Goal: Task Accomplishment & Management: Complete application form

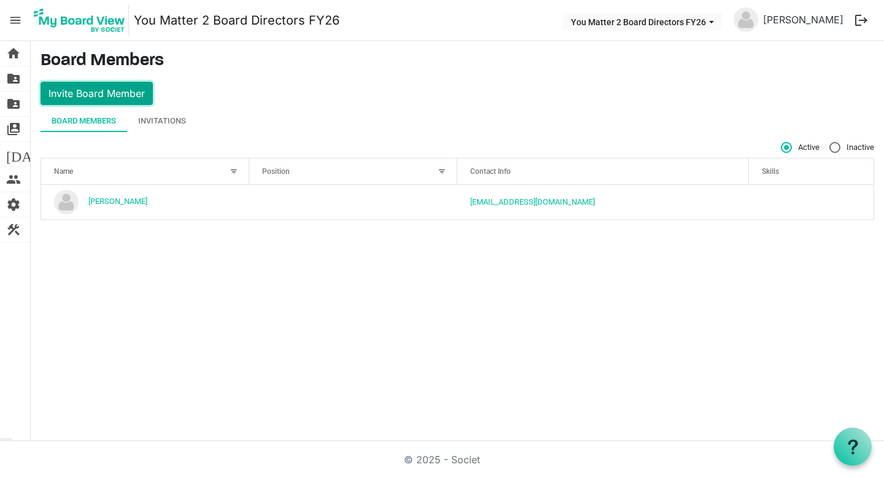
click at [104, 94] on button "Invite Board Member" at bounding box center [97, 93] width 112 height 23
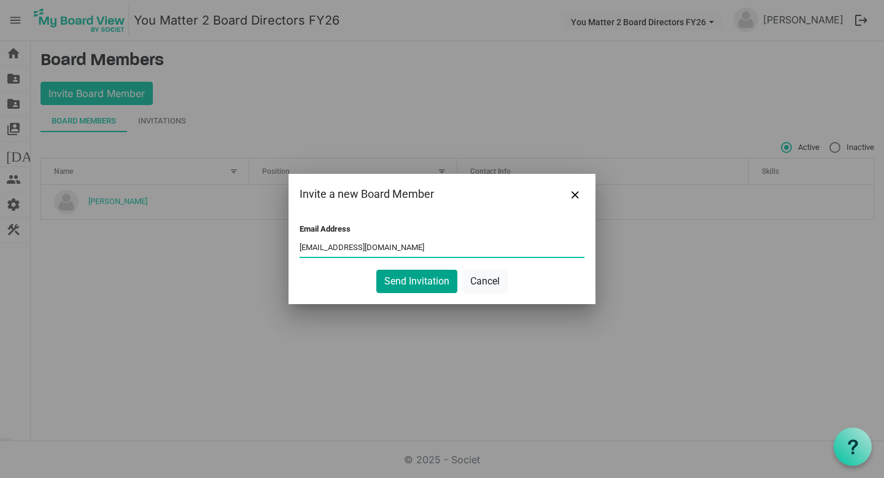
type input "[EMAIL_ADDRESS][DOMAIN_NAME]"
click at [427, 275] on button "Send Invitation" at bounding box center [416, 281] width 81 height 23
click at [408, 279] on button "Send Invitation" at bounding box center [416, 281] width 81 height 23
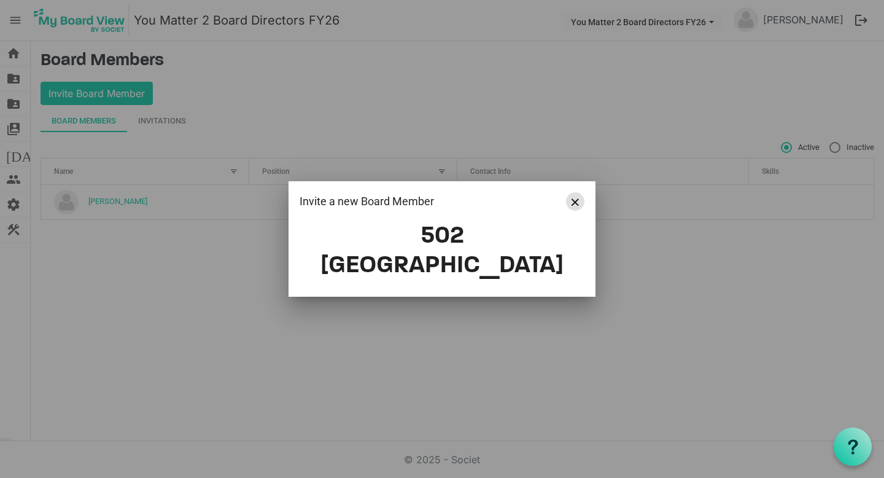
click at [573, 206] on span "Close" at bounding box center [575, 201] width 7 height 7
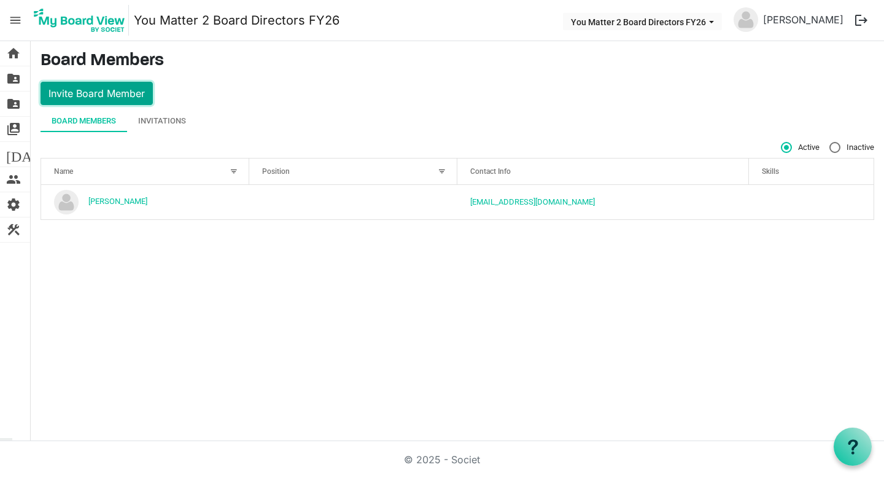
click at [103, 95] on button "Invite Board Member" at bounding box center [97, 93] width 112 height 23
click at [162, 122] on div "Invitations" at bounding box center [162, 121] width 48 height 12
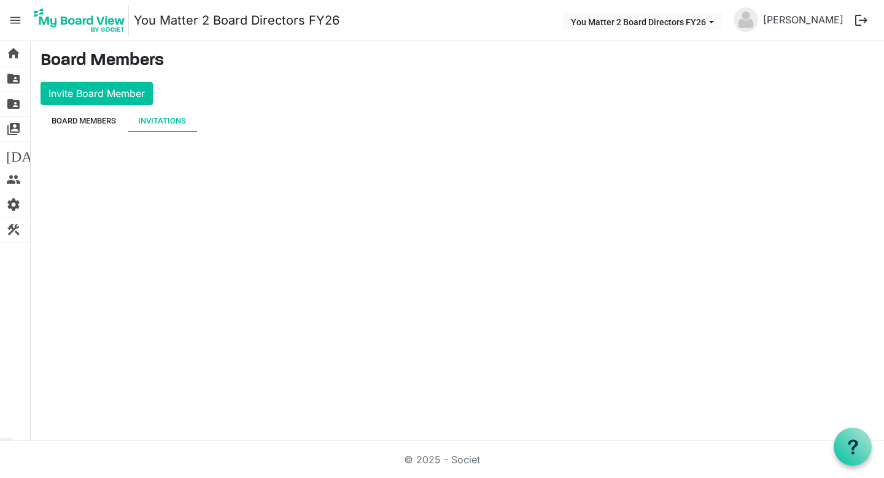
click at [81, 110] on div "Board Members" at bounding box center [84, 121] width 64 height 22
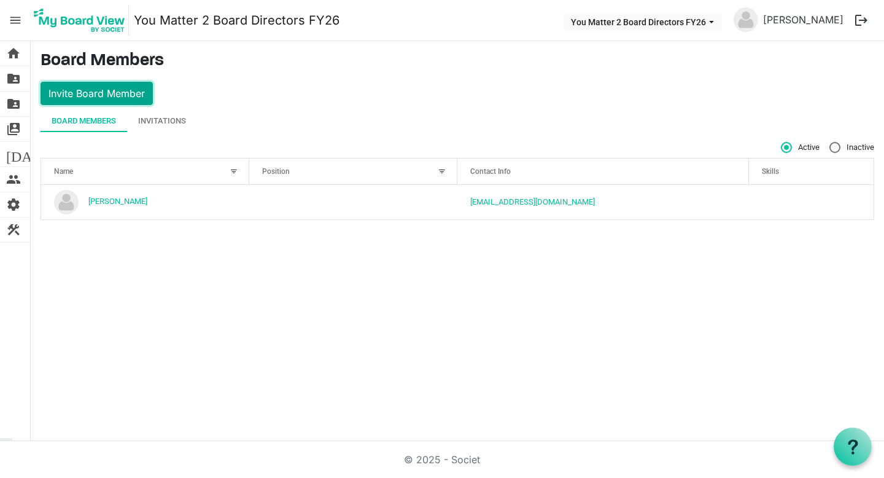
click at [86, 92] on button "Invite Board Member" at bounding box center [97, 93] width 112 height 23
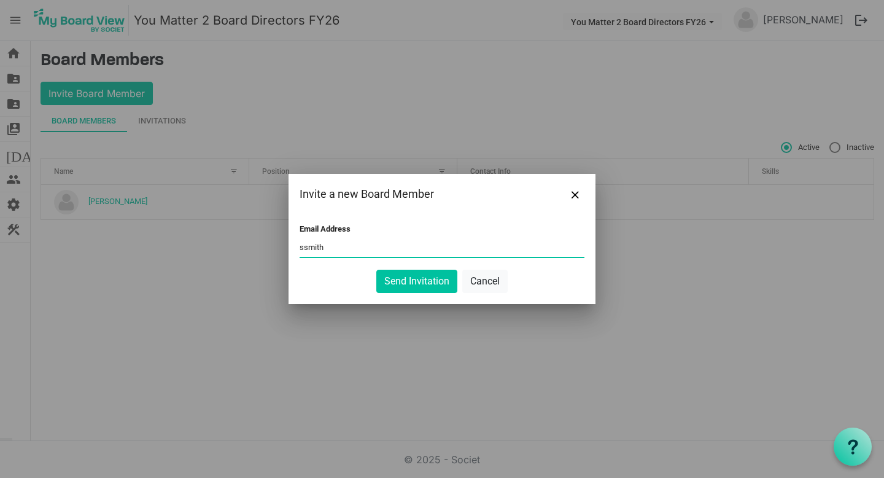
type input "[EMAIL_ADDRESS][DOMAIN_NAME]"
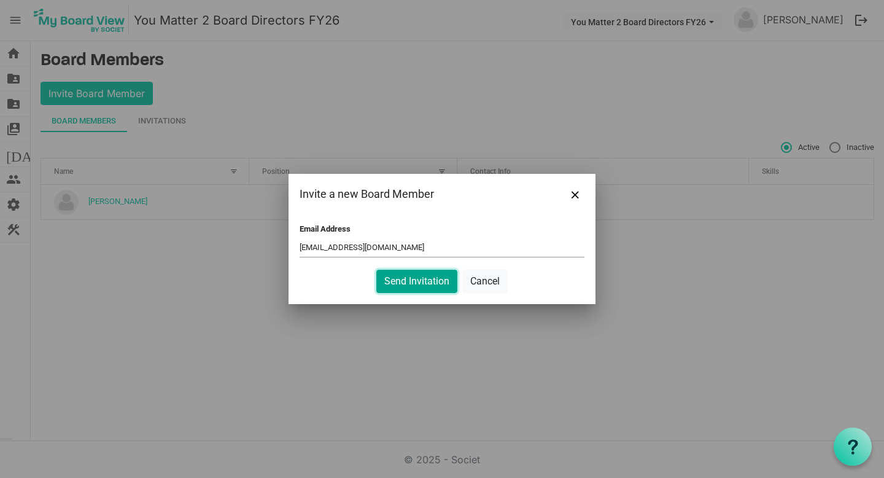
drag, startPoint x: 423, startPoint y: 278, endPoint x: 423, endPoint y: 287, distance: 9.2
click at [423, 278] on button "Send Invitation" at bounding box center [416, 281] width 81 height 23
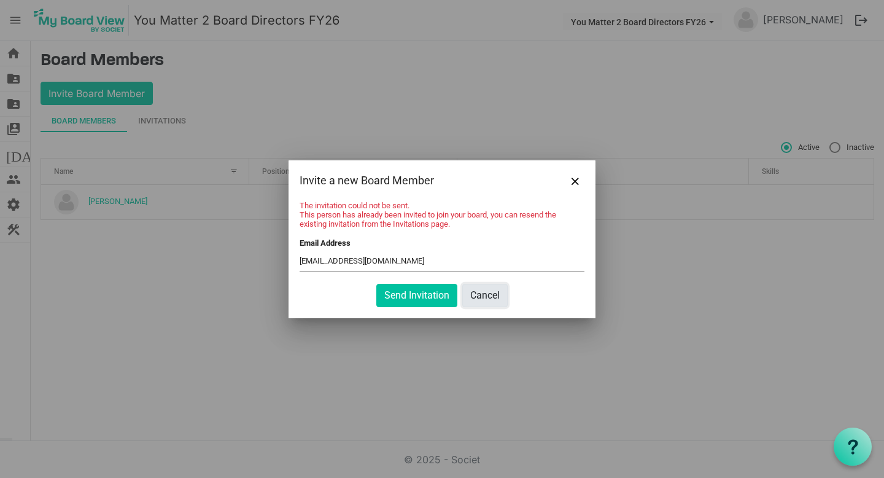
click at [494, 298] on button "Cancel" at bounding box center [484, 295] width 45 height 23
click at [485, 295] on button "Cancel" at bounding box center [484, 295] width 45 height 23
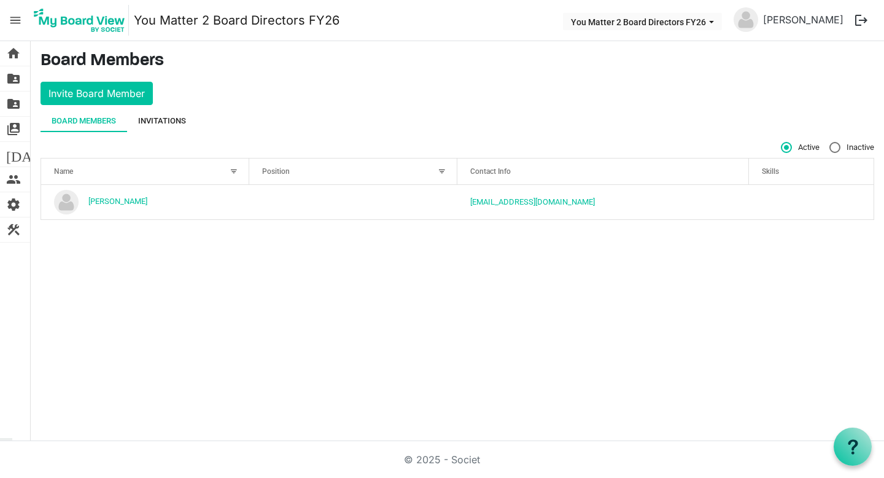
click at [156, 131] on div "Invitations" at bounding box center [162, 121] width 48 height 22
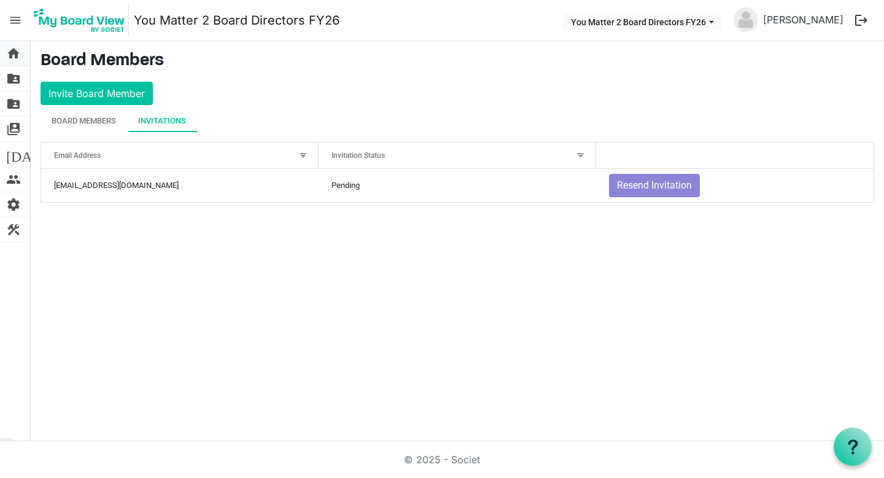
click at [12, 56] on span "home" at bounding box center [13, 53] width 15 height 25
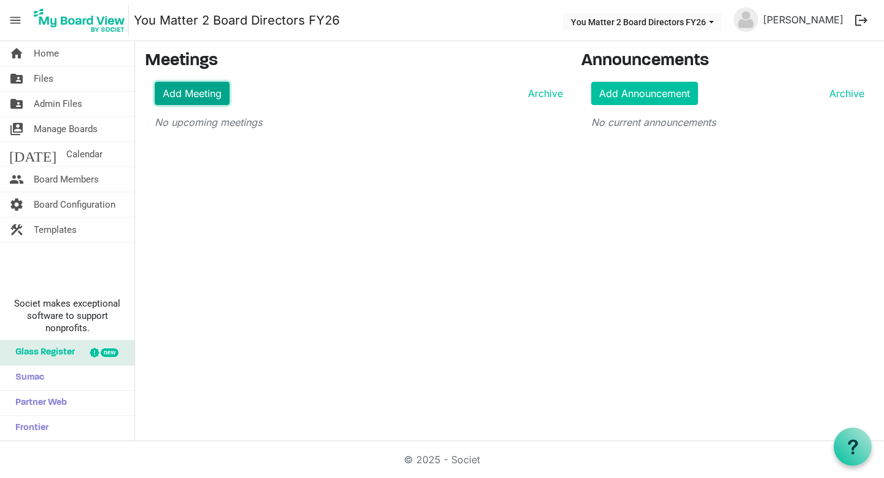
click at [174, 90] on link "Add Meeting" at bounding box center [192, 93] width 75 height 23
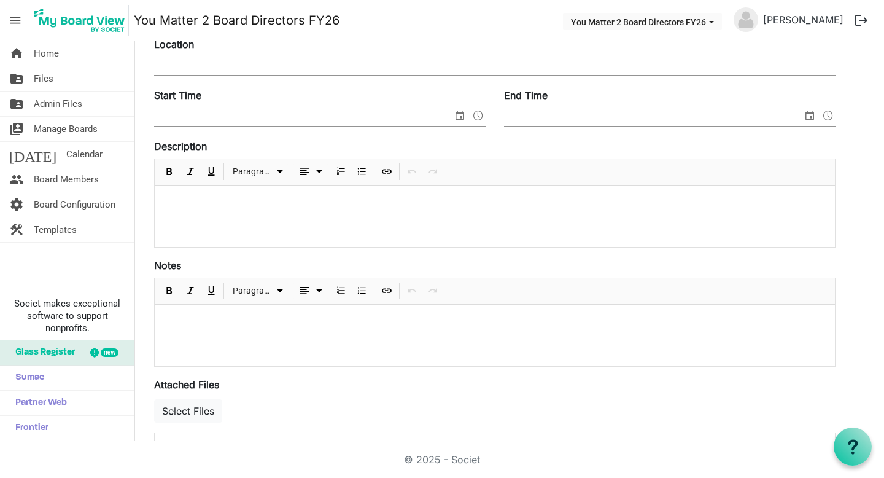
scroll to position [18, 0]
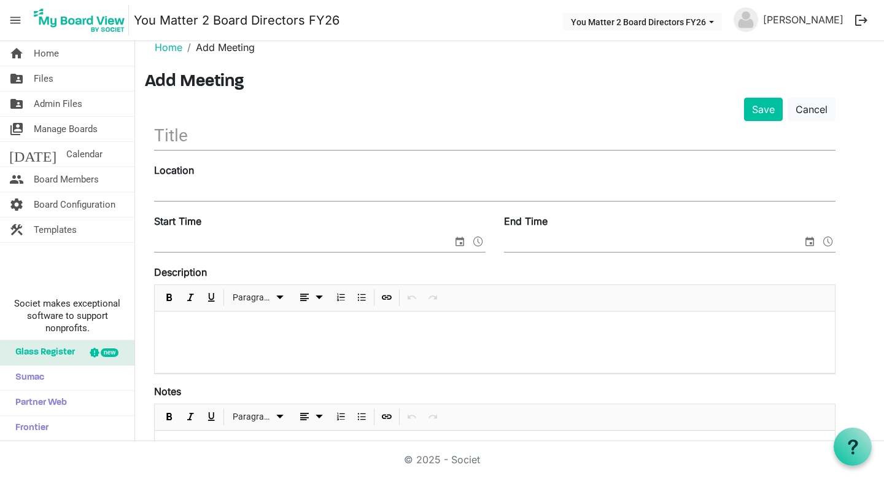
click at [308, 138] on input "text" at bounding box center [495, 135] width 682 height 29
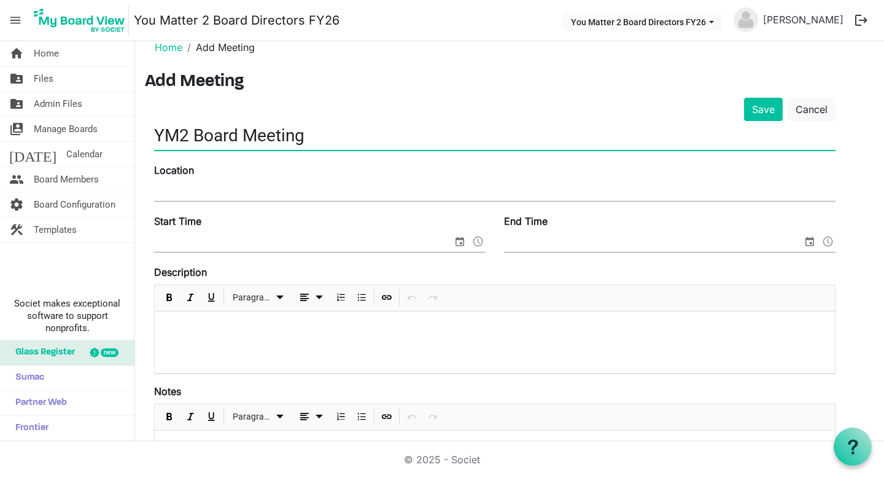
type input "YM2 Board Meeting"
click at [281, 193] on input "Location" at bounding box center [495, 191] width 682 height 18
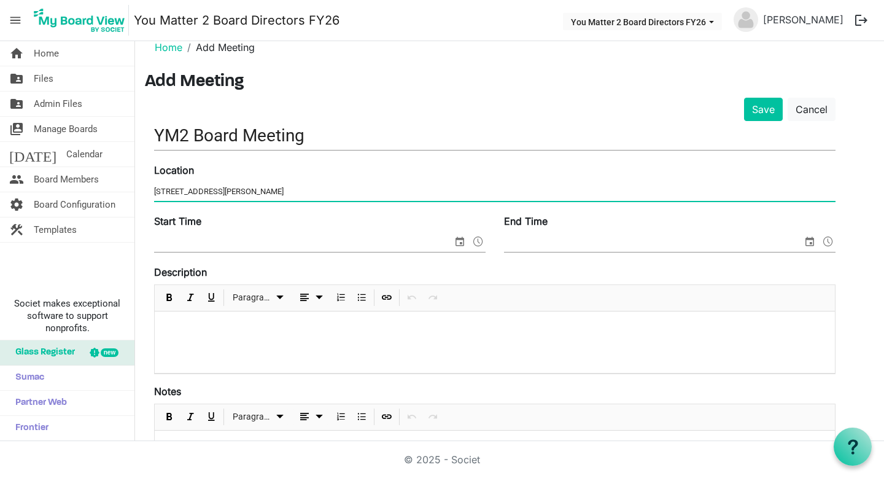
type input "2218 Hutchison Rd, Flossmoor, IL 60422"
click at [241, 237] on input "Start Time" at bounding box center [303, 242] width 298 height 18
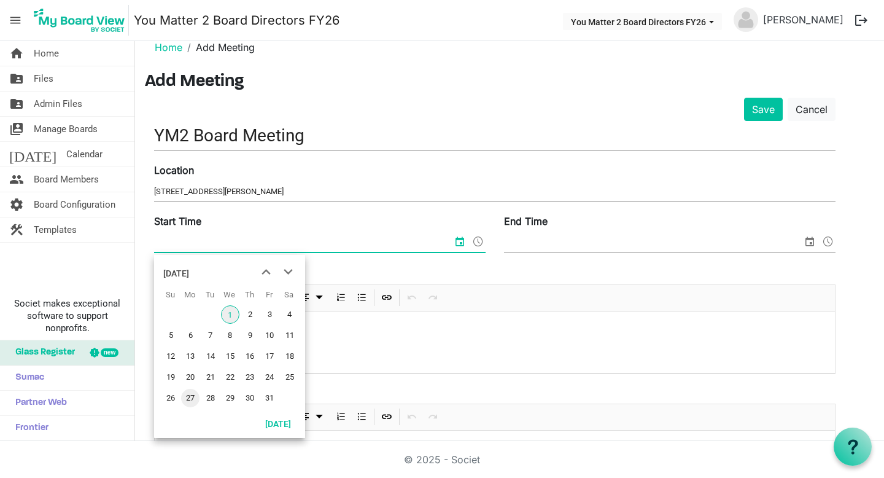
click at [186, 397] on span "27" at bounding box center [190, 398] width 18 height 18
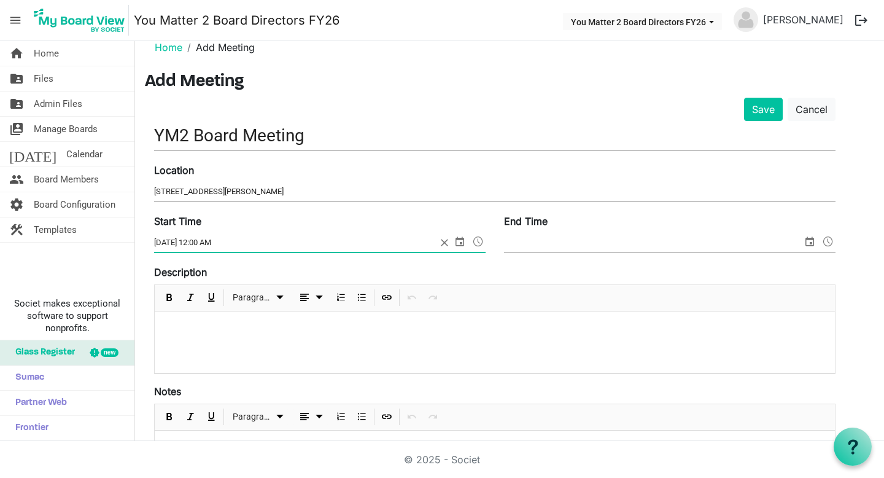
click at [478, 241] on span at bounding box center [478, 241] width 15 height 16
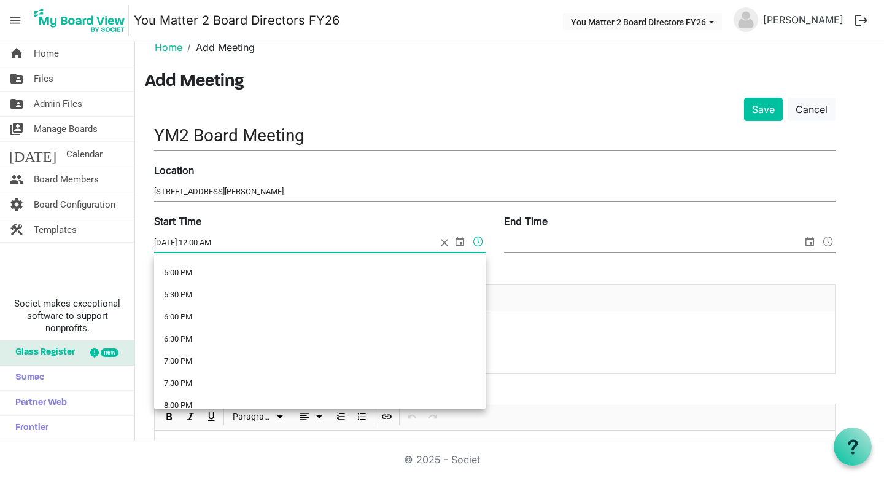
scroll to position [760, 0]
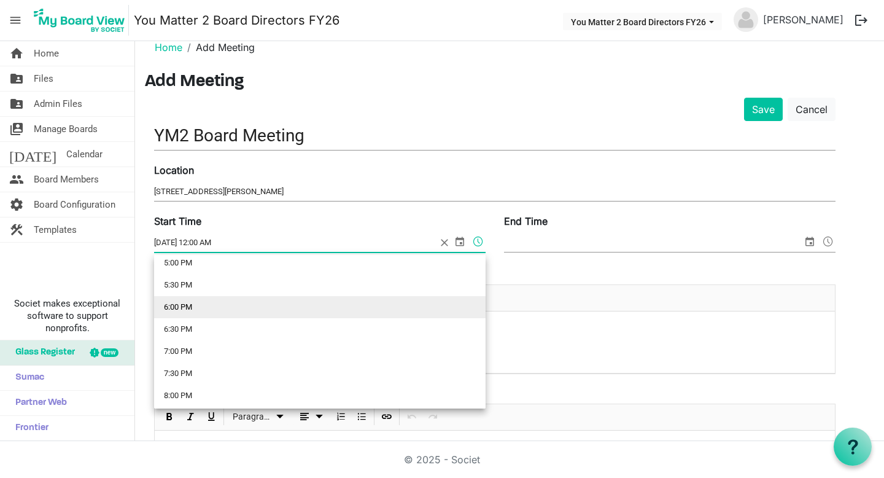
click at [260, 302] on li "6:00 PM" at bounding box center [320, 307] width 332 height 22
type input "10/27/2025 6:00 PM"
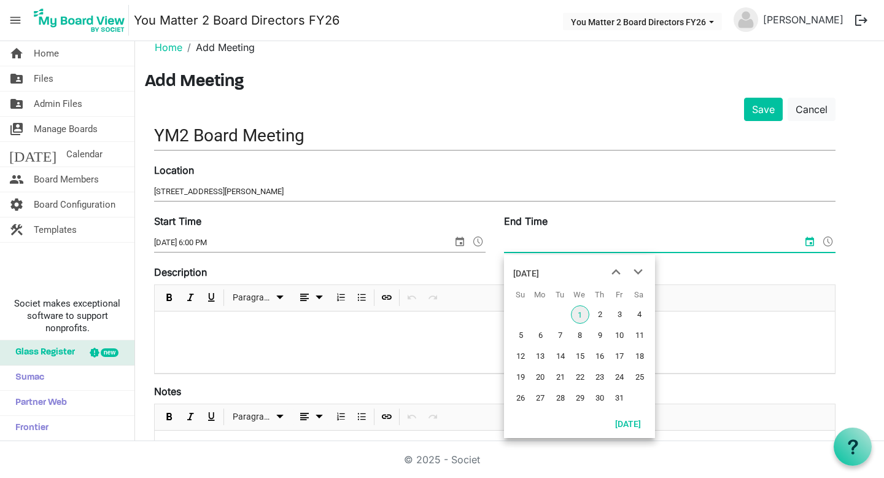
click at [521, 250] on input "End Time" at bounding box center [653, 242] width 298 height 18
click at [539, 395] on span "27" at bounding box center [540, 398] width 18 height 18
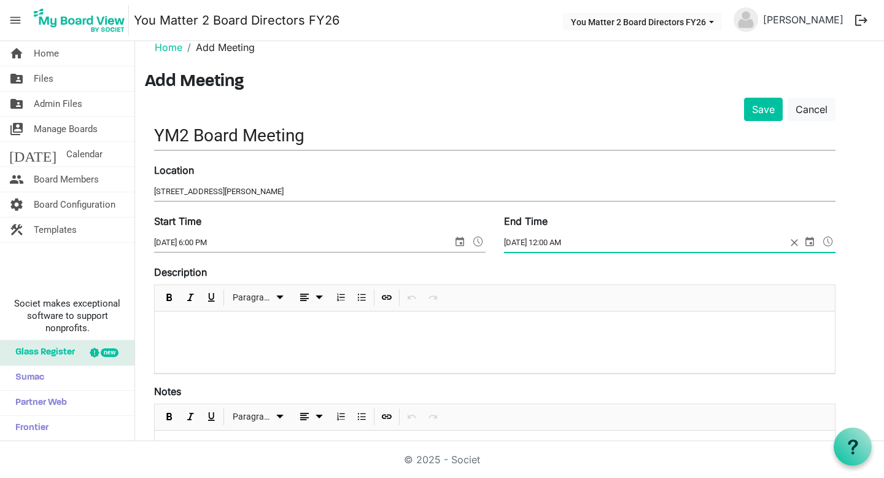
click at [823, 244] on span at bounding box center [828, 241] width 15 height 16
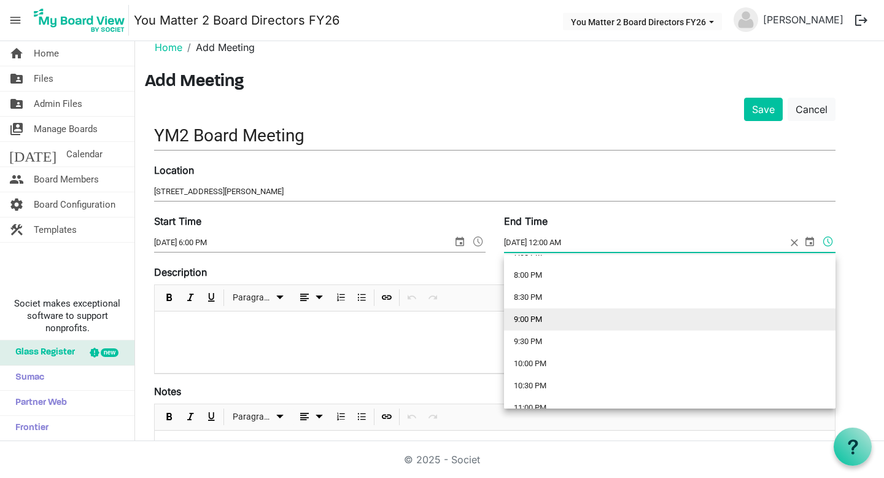
scroll to position [876, 0]
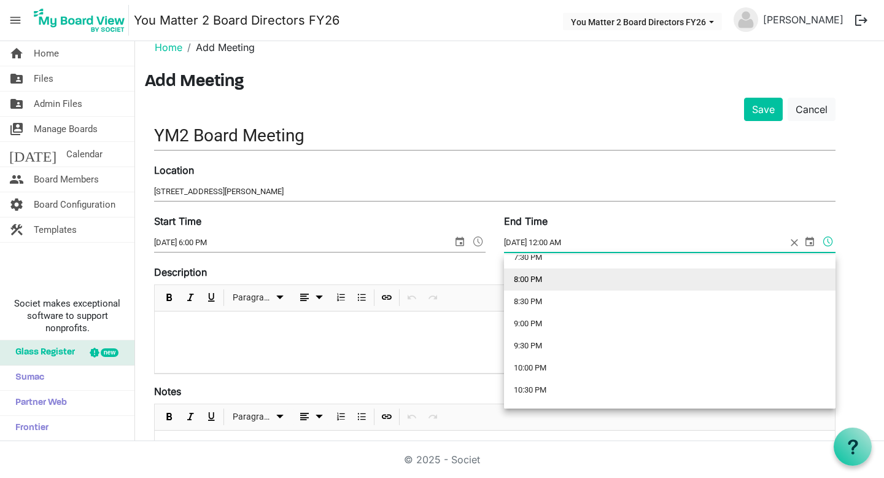
click at [680, 278] on li "8:00 PM" at bounding box center [670, 279] width 332 height 22
type input "10/27/2025 8:00 PM"
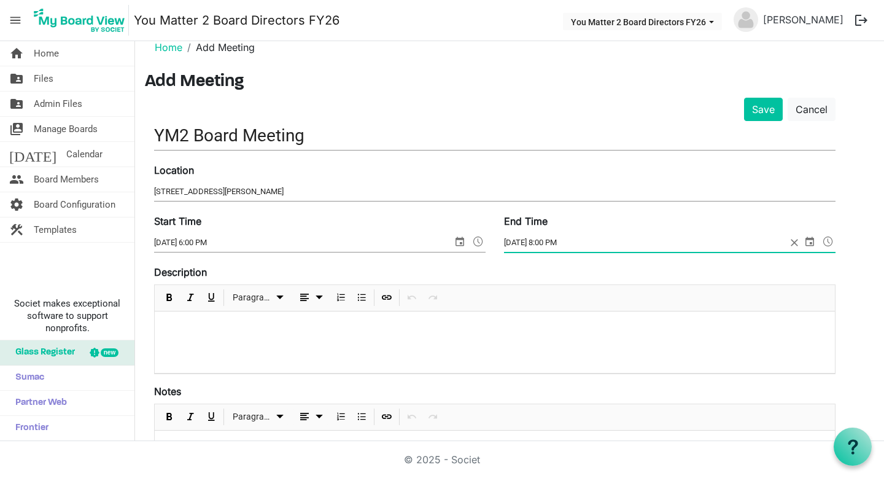
click at [399, 143] on input "YM2 Board Meeting" at bounding box center [495, 135] width 682 height 29
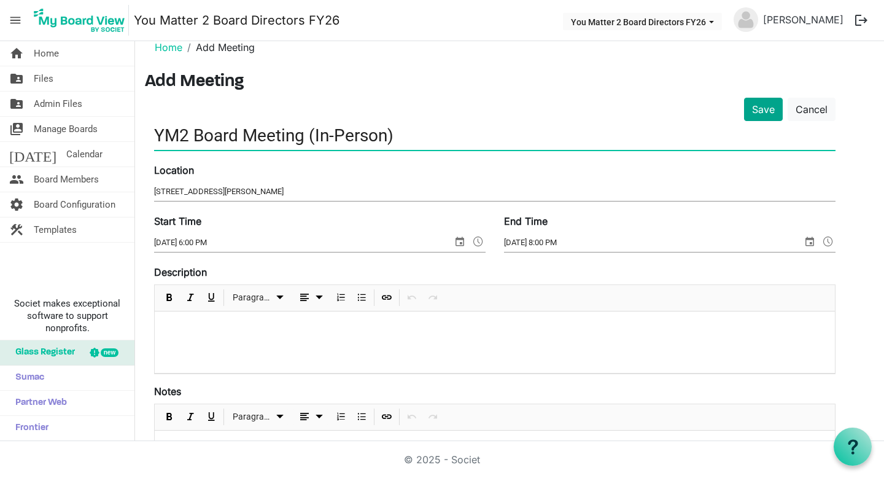
type input "YM2 Board Meeting (In-Person)"
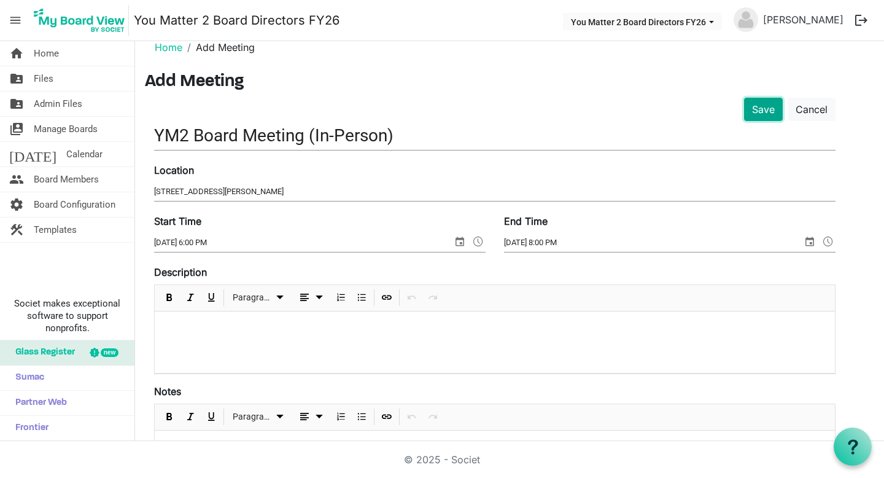
click at [765, 113] on button "Save" at bounding box center [763, 109] width 39 height 23
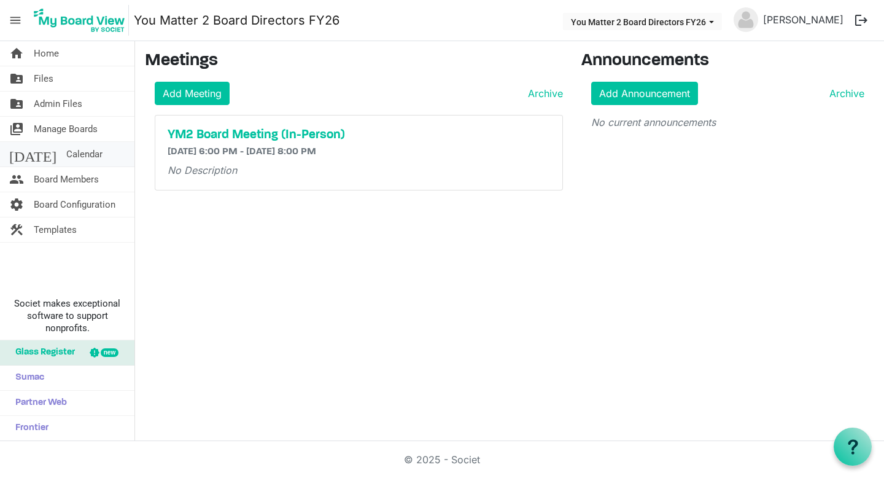
click at [66, 156] on span "Calendar" at bounding box center [84, 154] width 36 height 25
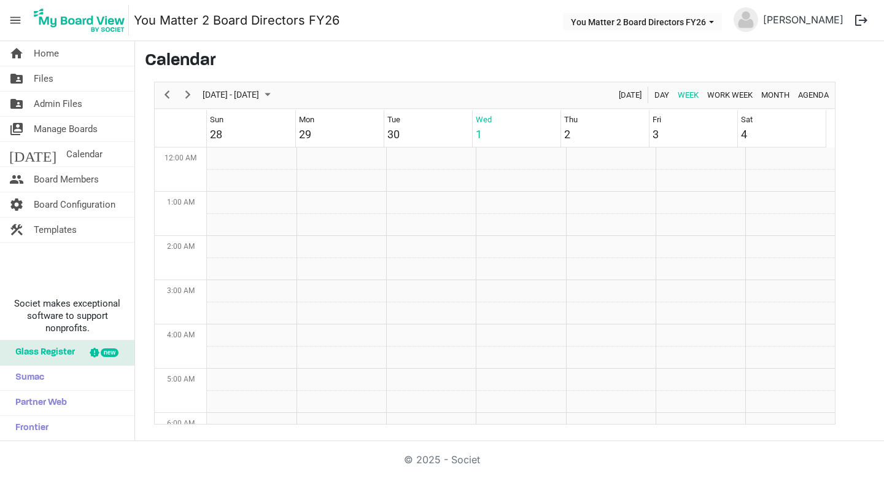
scroll to position [398, 0]
click at [782, 95] on span "Month" at bounding box center [775, 94] width 31 height 15
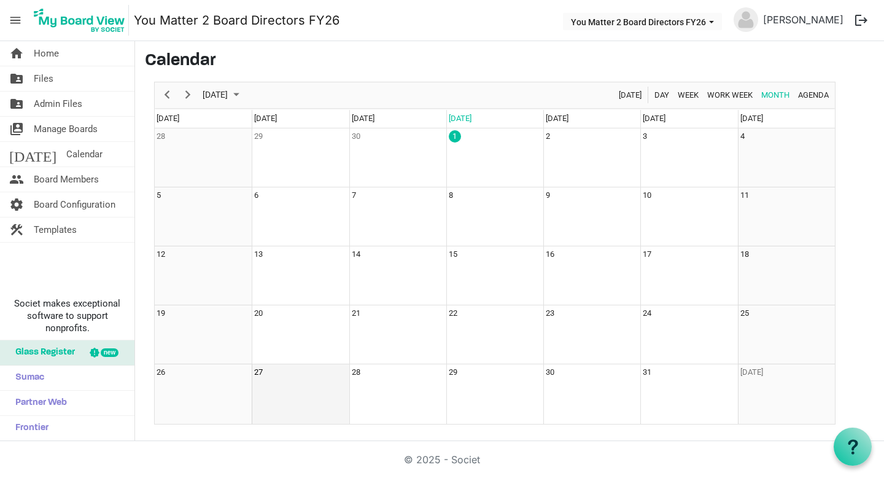
click at [278, 387] on td "27" at bounding box center [300, 393] width 97 height 59
